Goal: Transaction & Acquisition: Download file/media

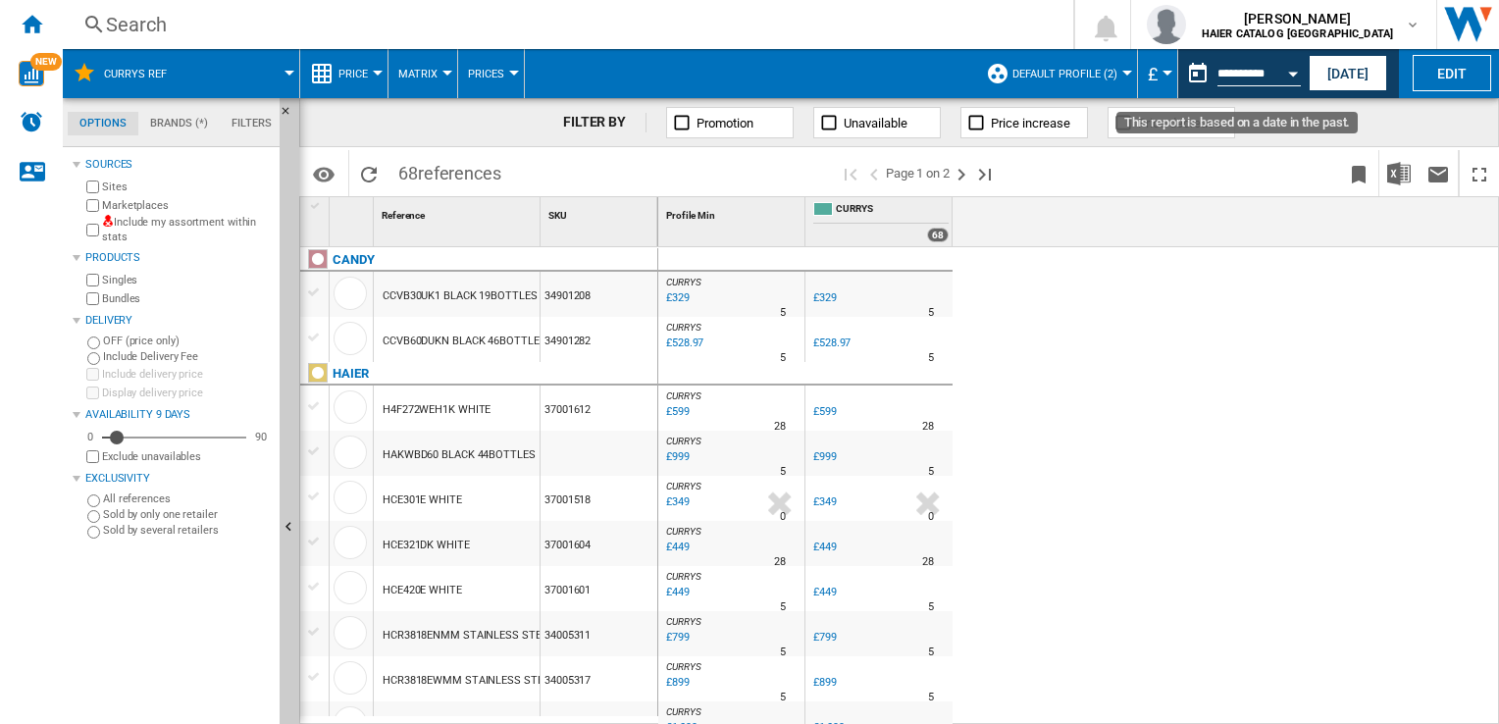
click at [1295, 73] on div "Open calendar" at bounding box center [1293, 74] width 10 height 5
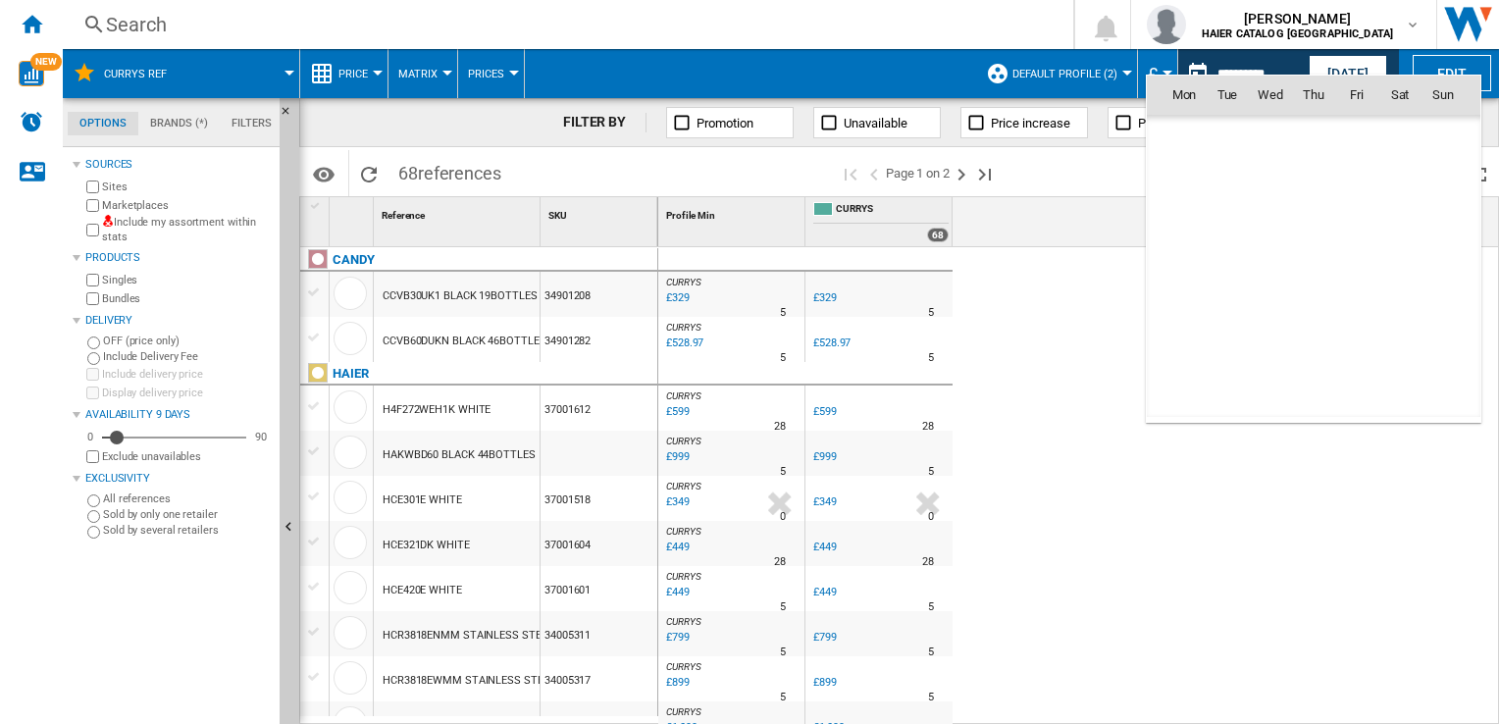
scroll to position [9360, 0]
click at [1068, 483] on div at bounding box center [749, 362] width 1499 height 724
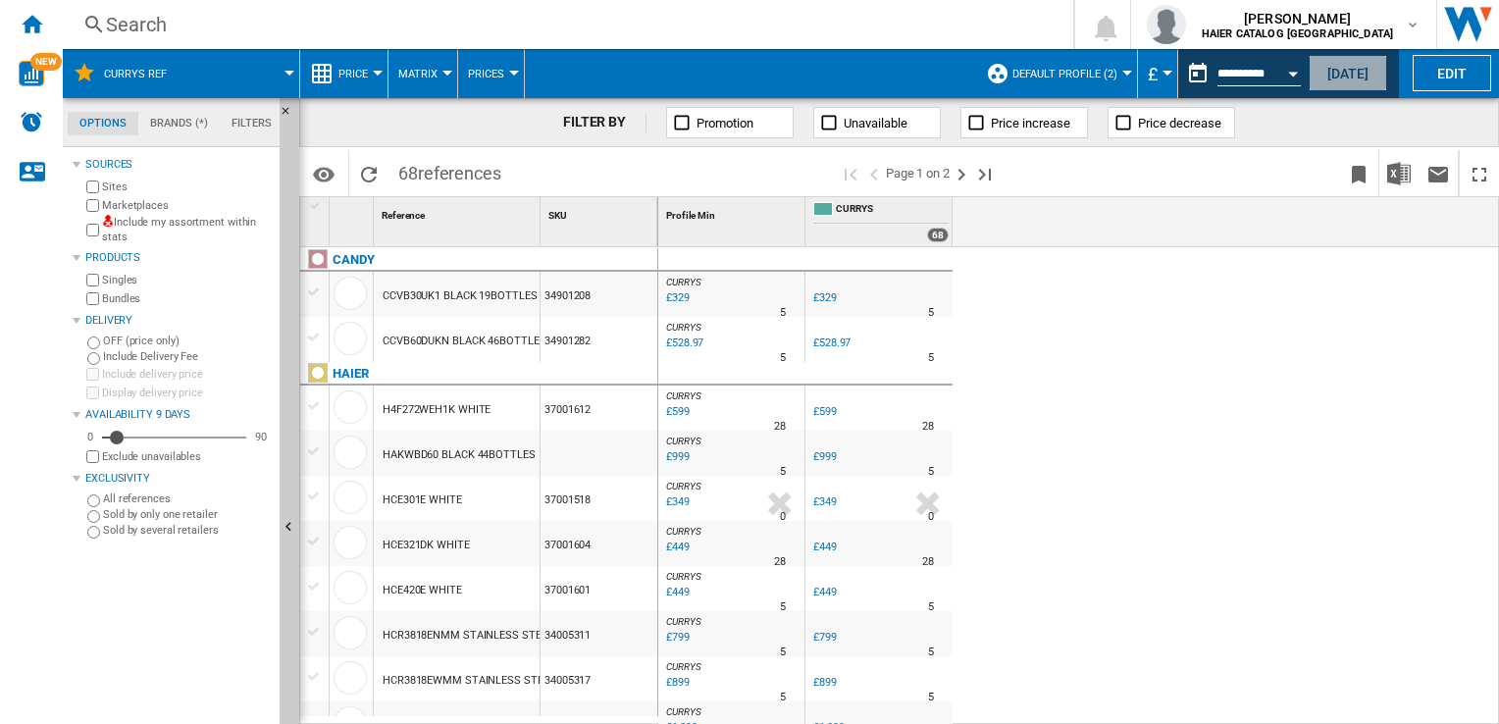
click at [1358, 67] on button "Today" at bounding box center [1348, 73] width 78 height 36
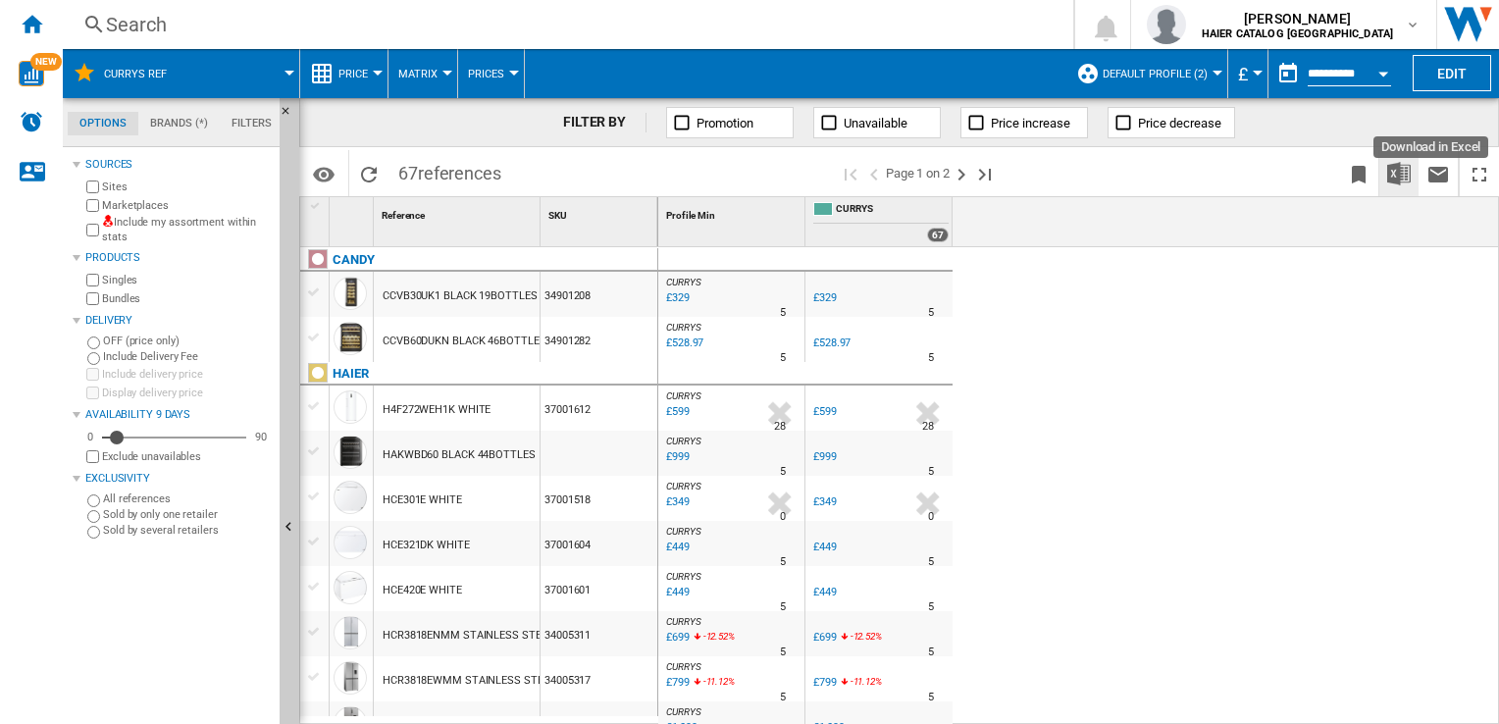
click at [1405, 173] on img "Download in Excel" at bounding box center [1399, 174] width 24 height 24
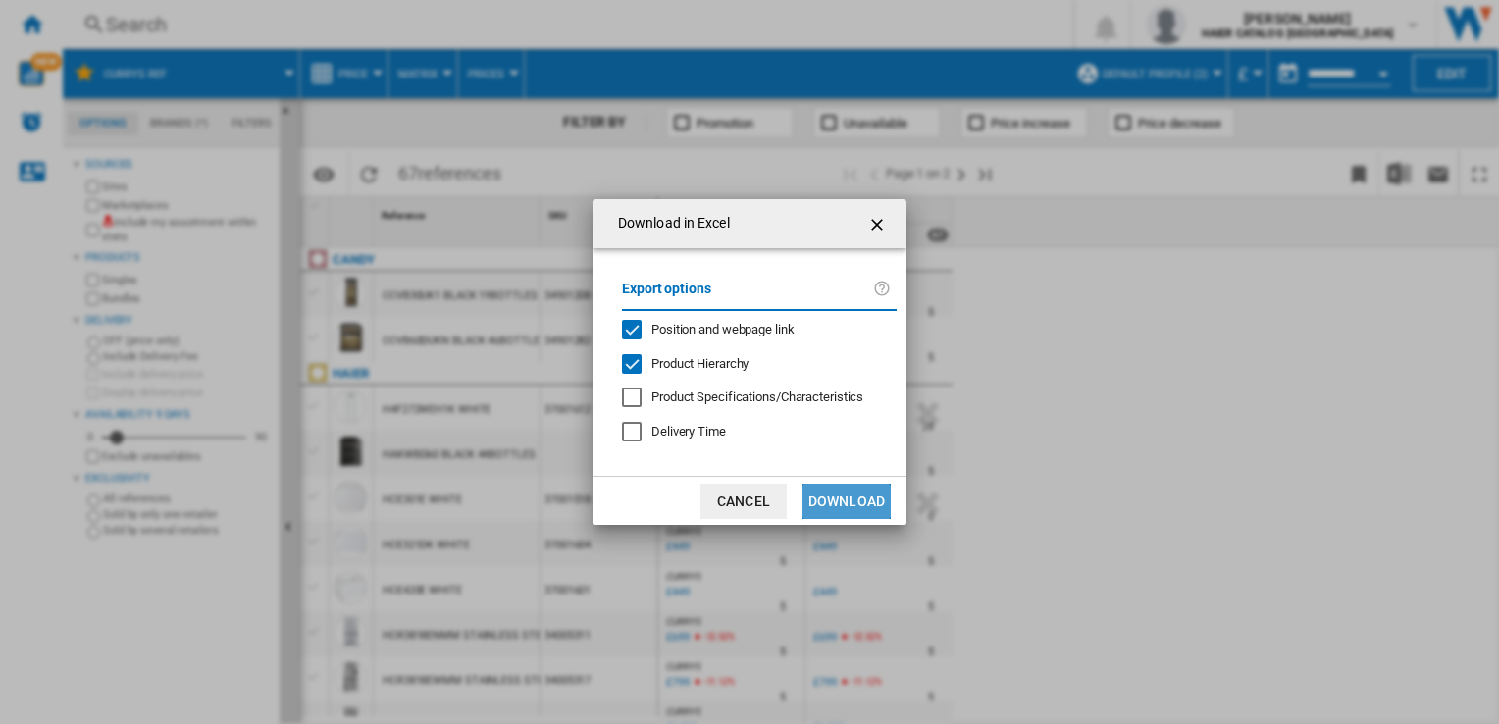
click at [869, 496] on button "Download" at bounding box center [847, 501] width 88 height 35
